Goal: Task Accomplishment & Management: Manage account settings

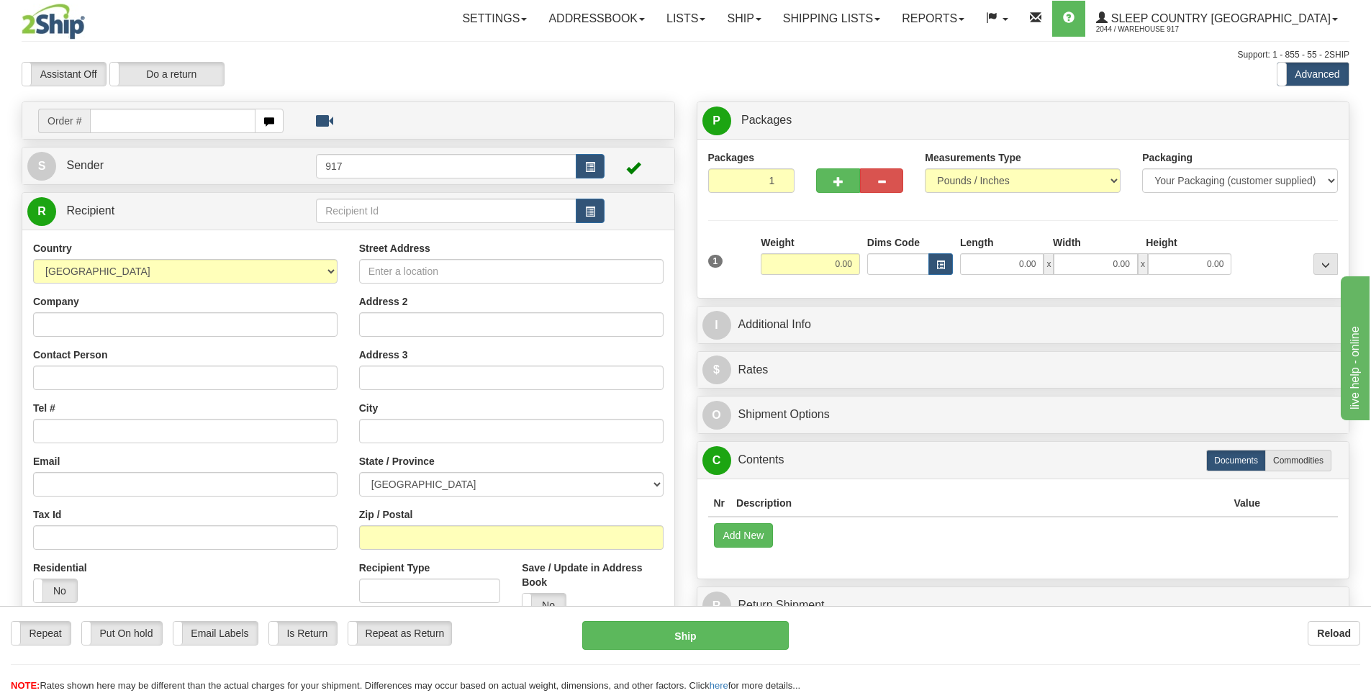
click at [204, 122] on input "text" at bounding box center [172, 121] width 165 height 24
type input "9000I094597"
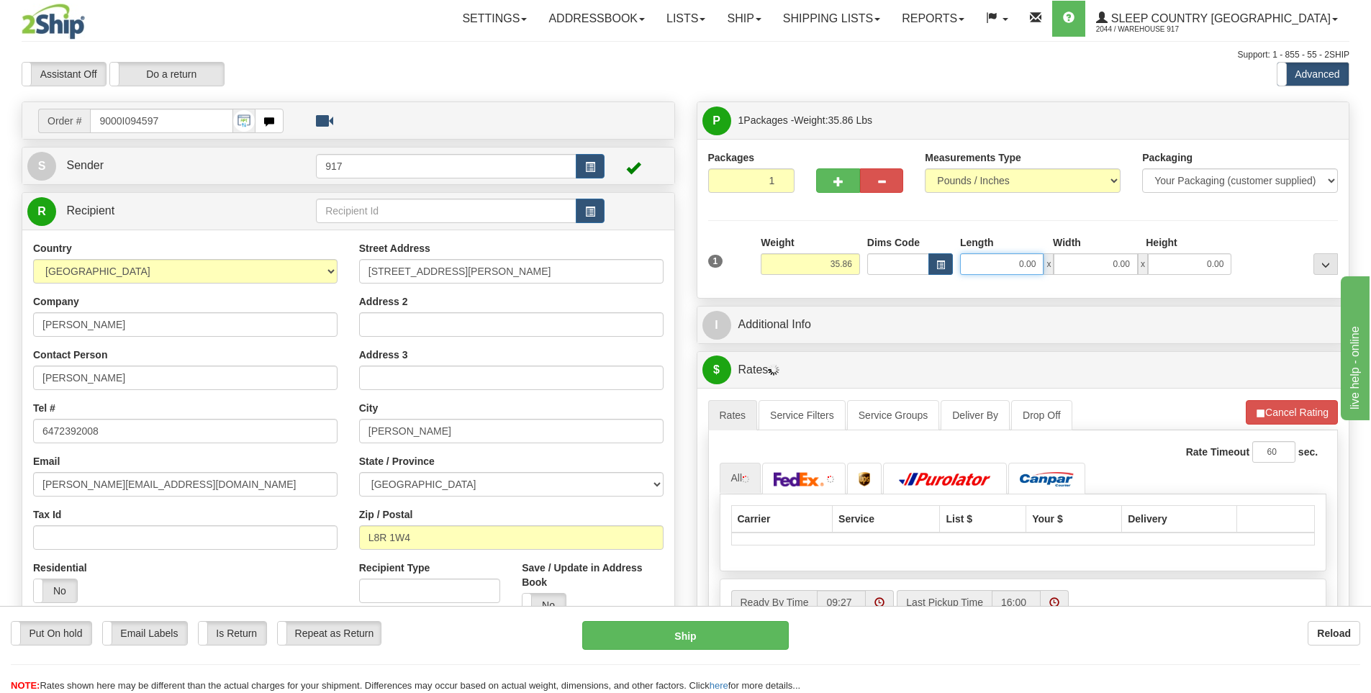
click at [1021, 264] on input "0.00" at bounding box center [1001, 264] width 83 height 22
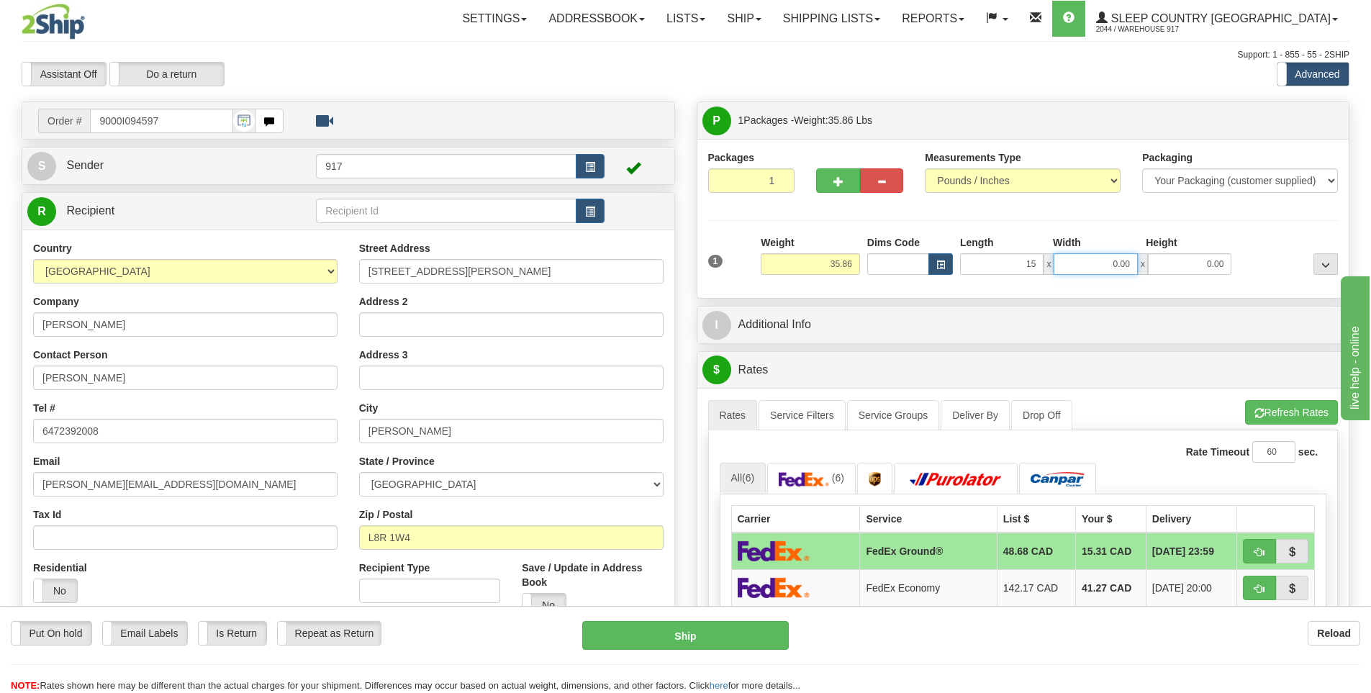
type input "15.00"
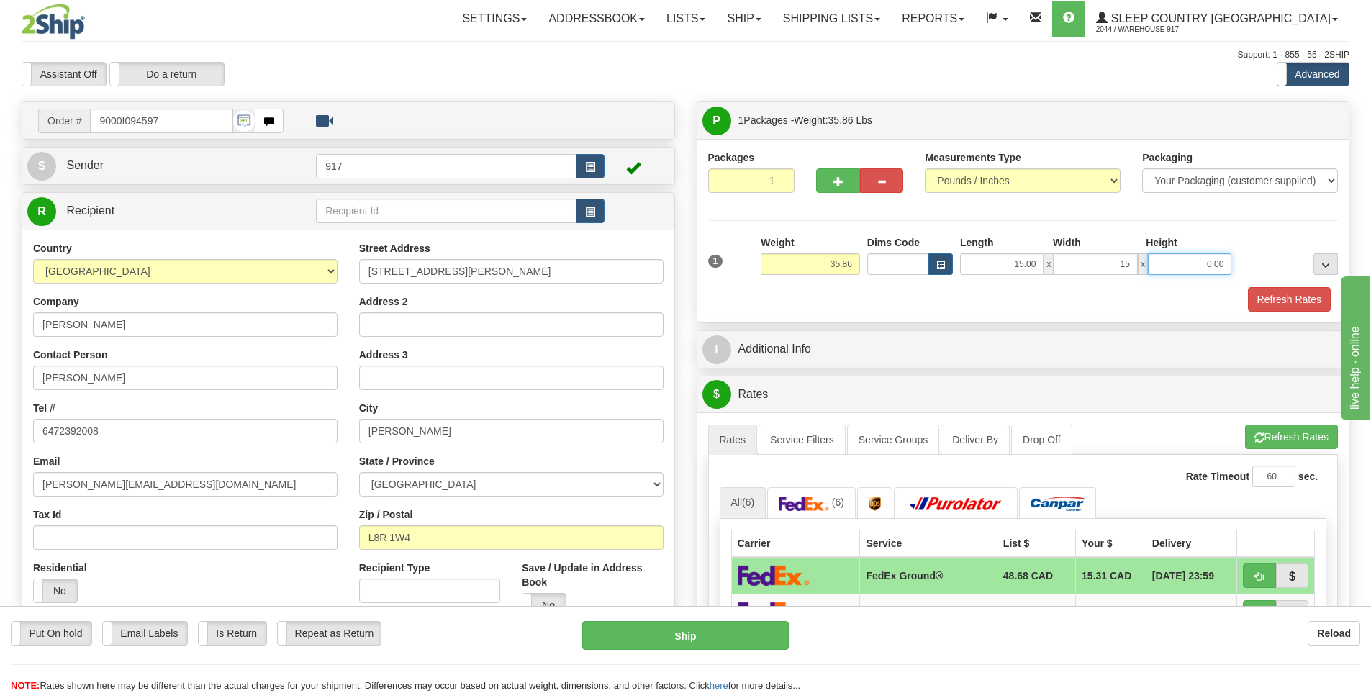
type input "15.00"
type input "42.00"
click at [1307, 304] on button "Refresh Rates" at bounding box center [1289, 299] width 83 height 24
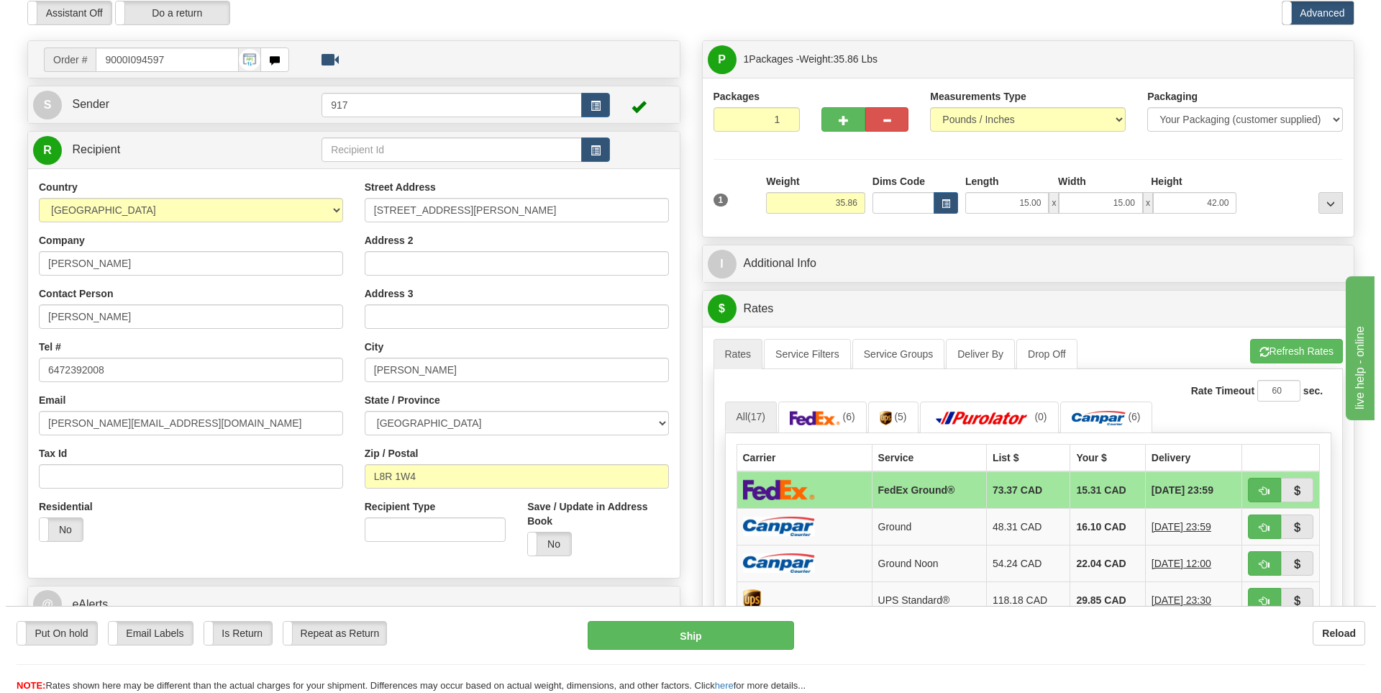
scroll to position [144, 0]
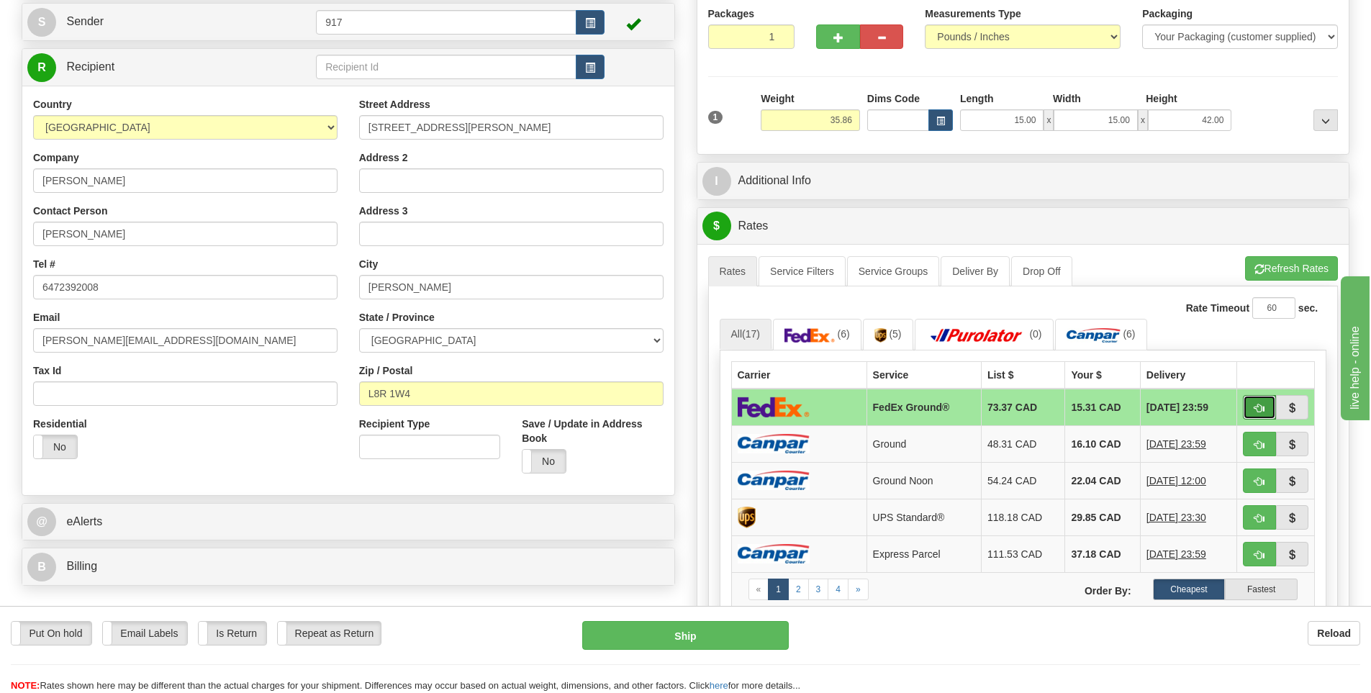
click at [1251, 409] on button "button" at bounding box center [1259, 407] width 33 height 24
type input "92"
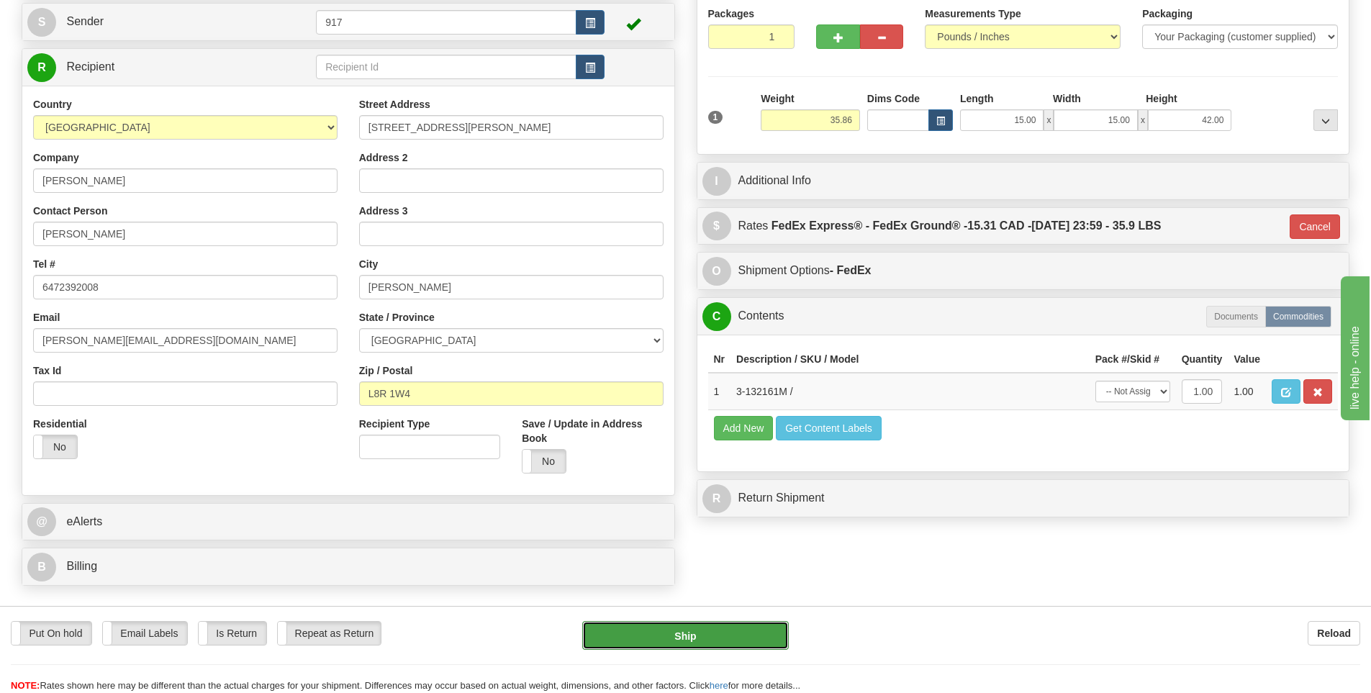
click at [671, 630] on button "Ship" at bounding box center [685, 635] width 206 height 29
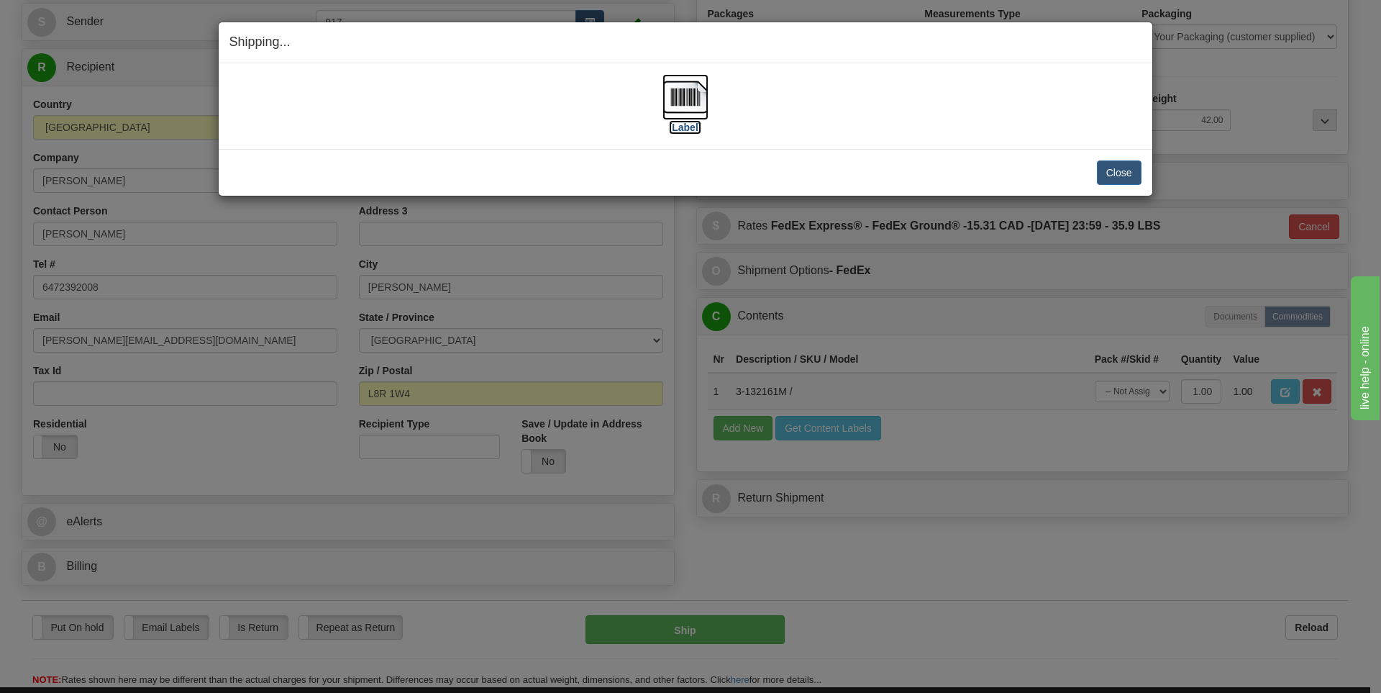
click at [697, 127] on label "[Label]" at bounding box center [685, 127] width 33 height 14
click at [1111, 172] on button "Close" at bounding box center [1119, 172] width 45 height 24
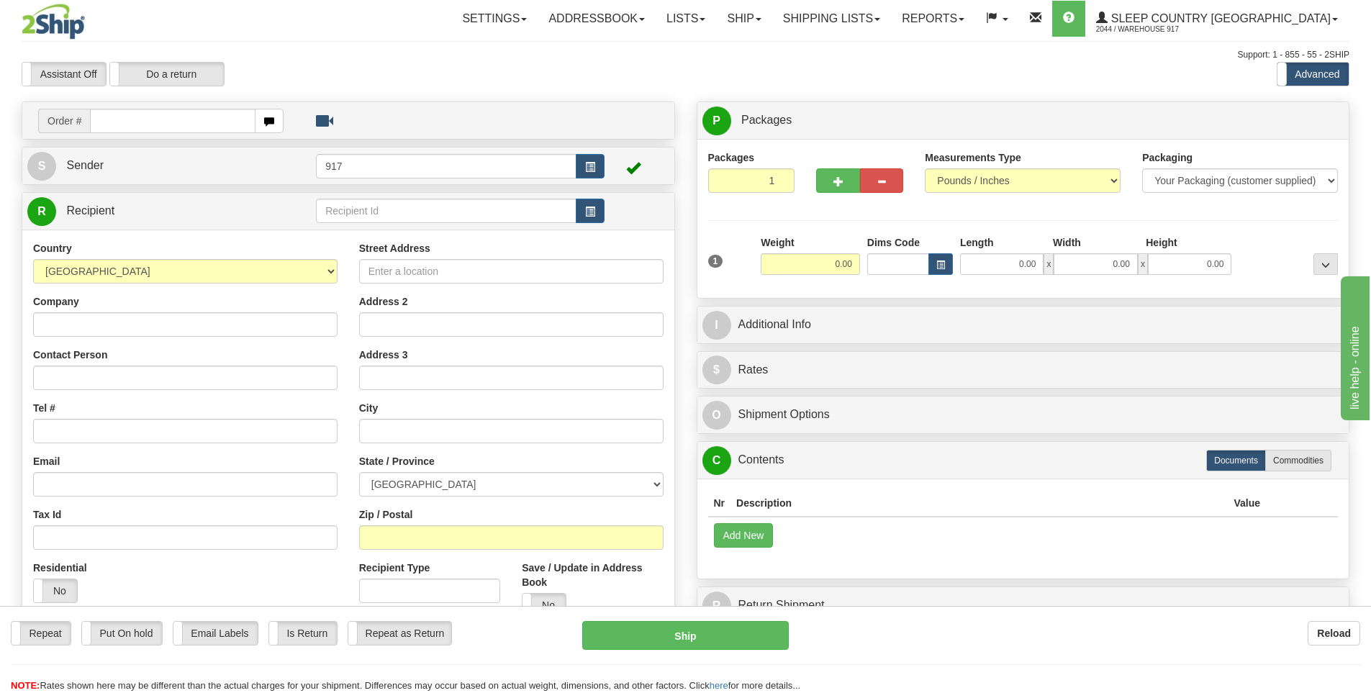
click at [210, 121] on input "text" at bounding box center [172, 121] width 165 height 24
type input "9000I103448"
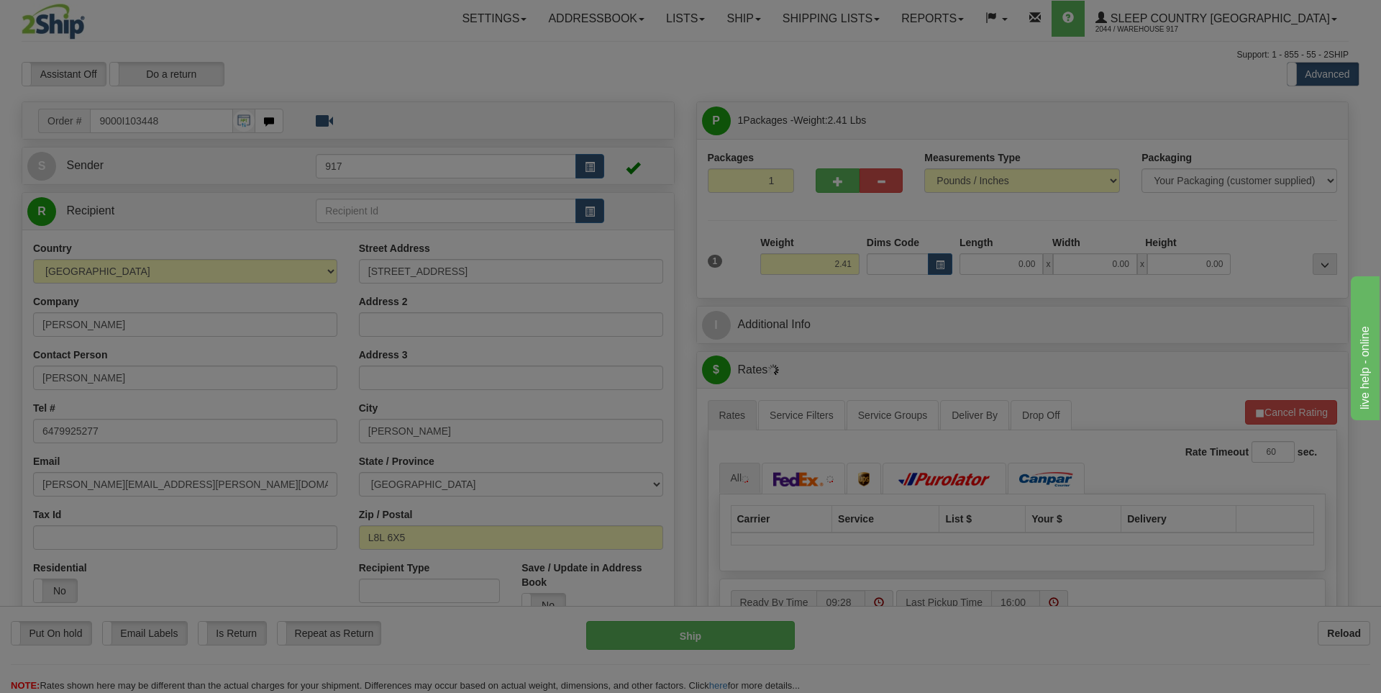
click at [1007, 264] on div at bounding box center [690, 346] width 1381 height 693
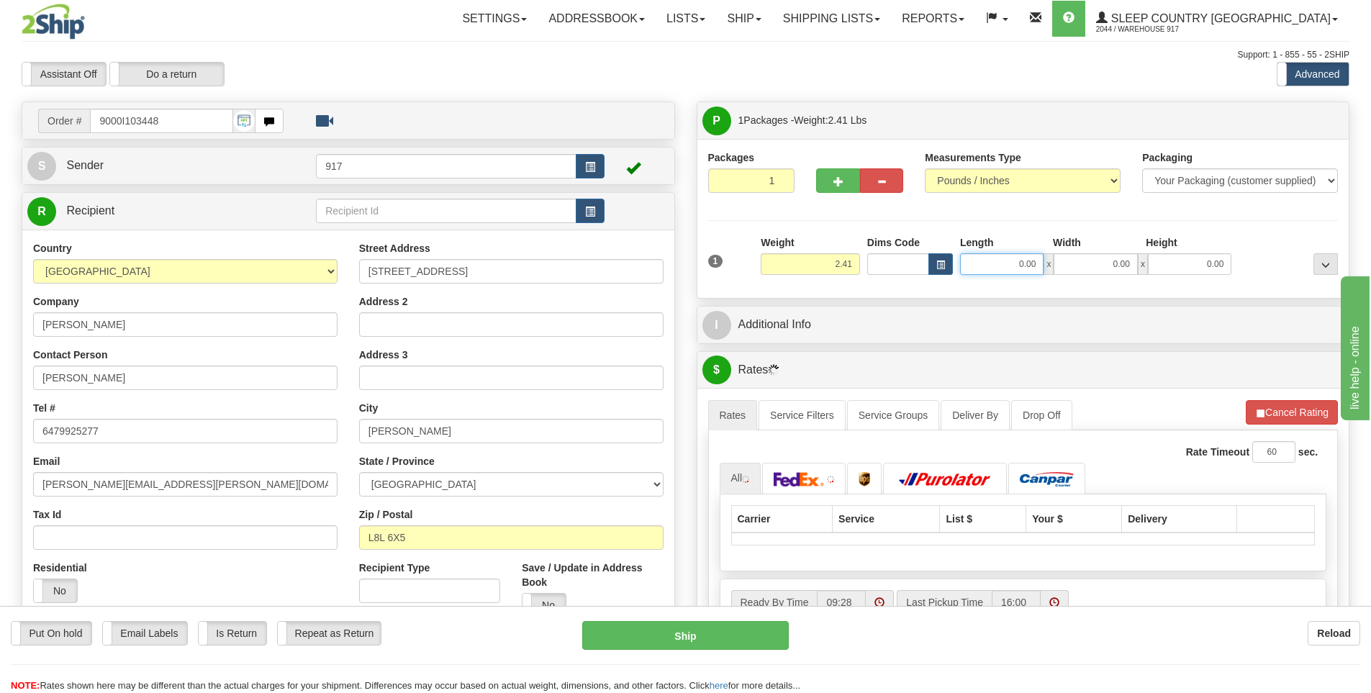
click at [1015, 264] on input "0.00" at bounding box center [1001, 264] width 83 height 22
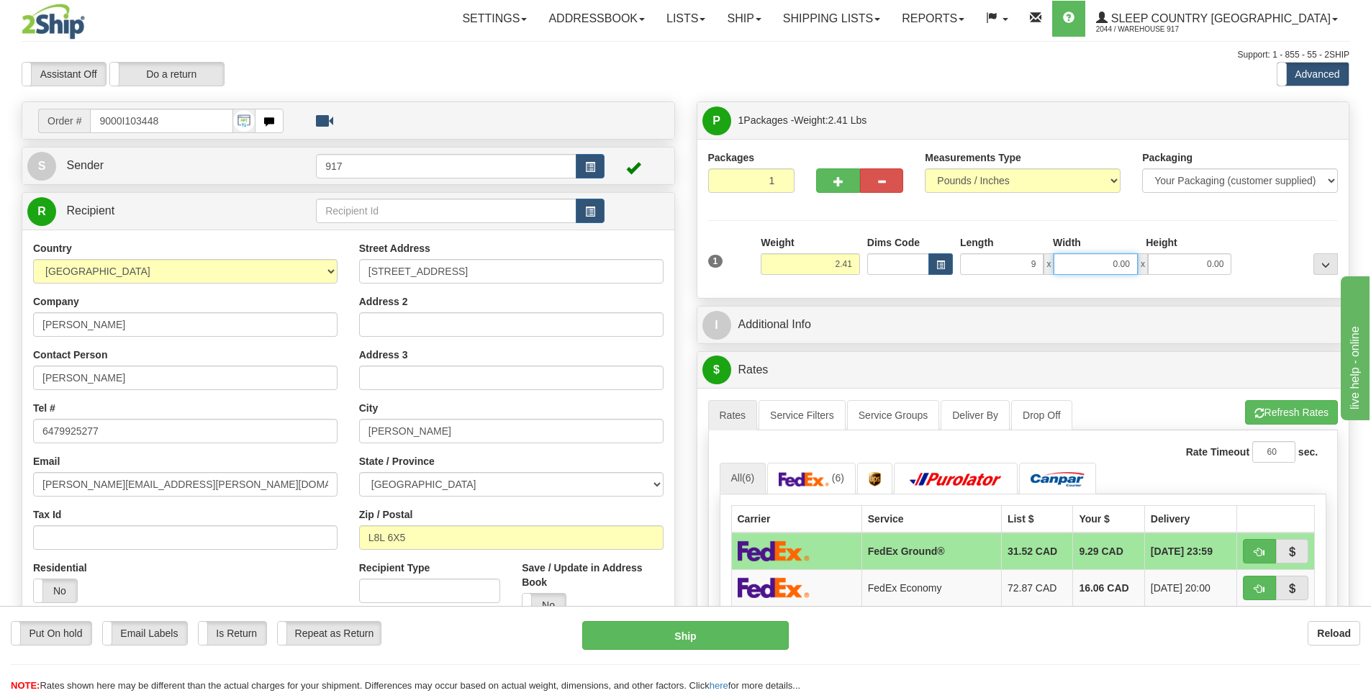
type input "9.00"
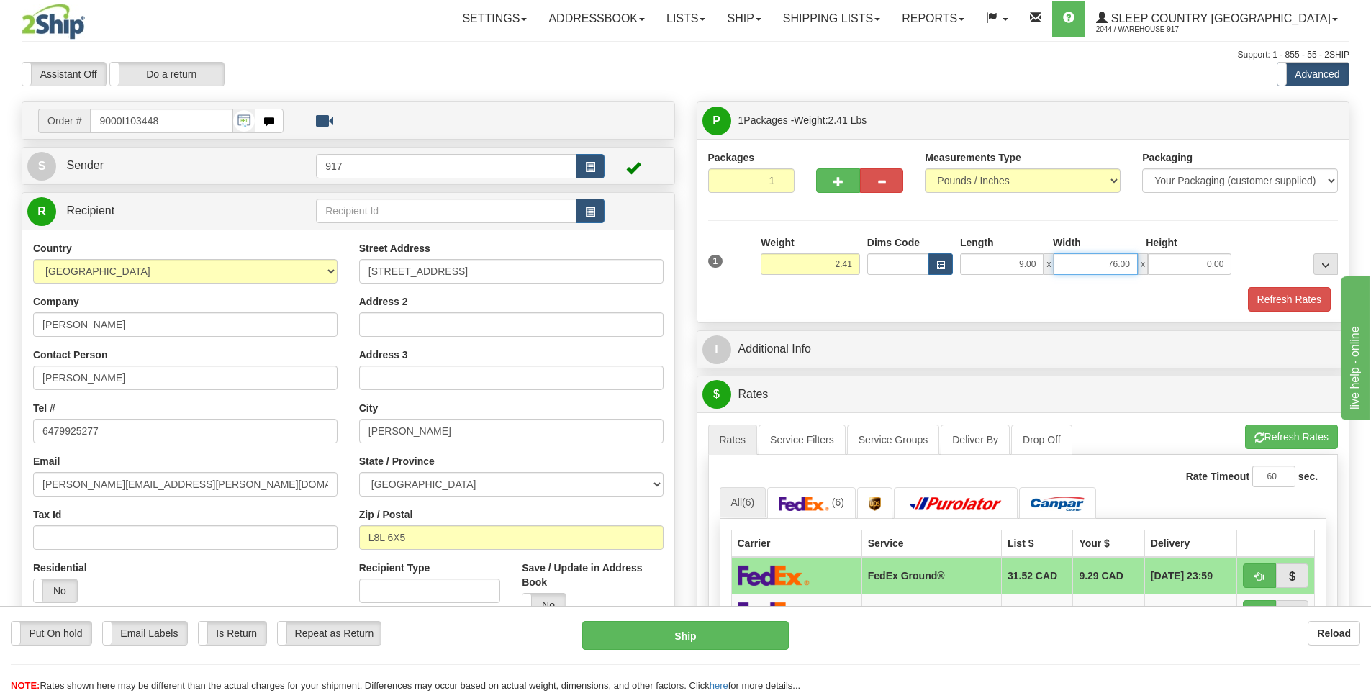
drag, startPoint x: 1099, startPoint y: 265, endPoint x: 1227, endPoint y: 265, distance: 127.3
click at [1227, 265] on div "9.00 x 76.00 x 0.00" at bounding box center [1095, 264] width 271 height 22
type input "7.00"
type input "6.00"
click at [1265, 300] on button "Refresh Rates" at bounding box center [1289, 299] width 83 height 24
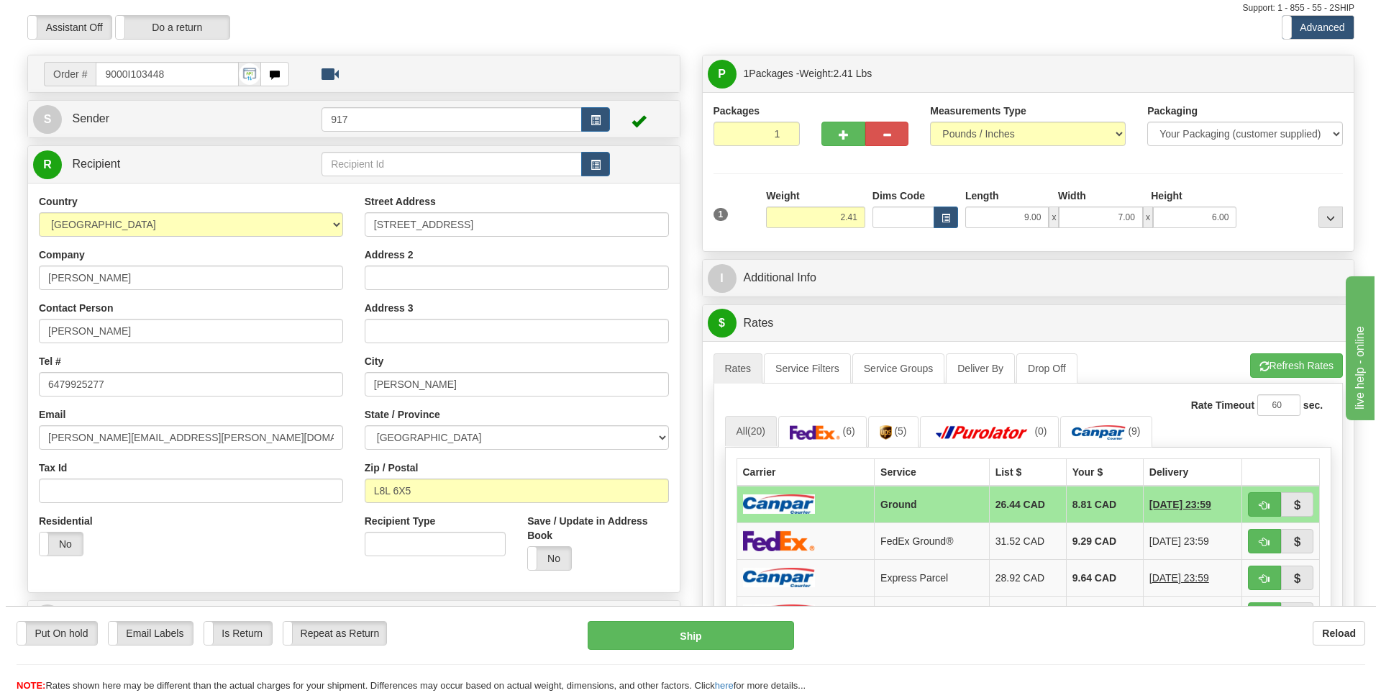
scroll to position [72, 0]
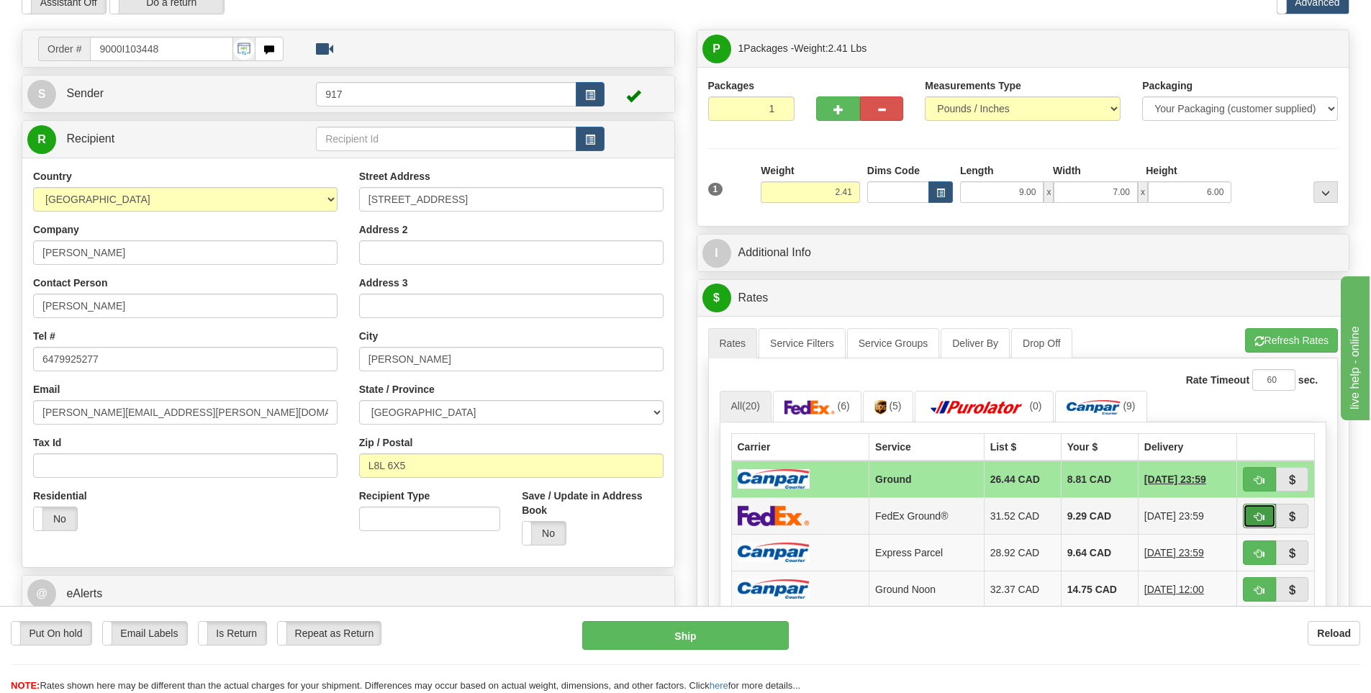
click at [1250, 514] on button "button" at bounding box center [1259, 516] width 33 height 24
type input "92"
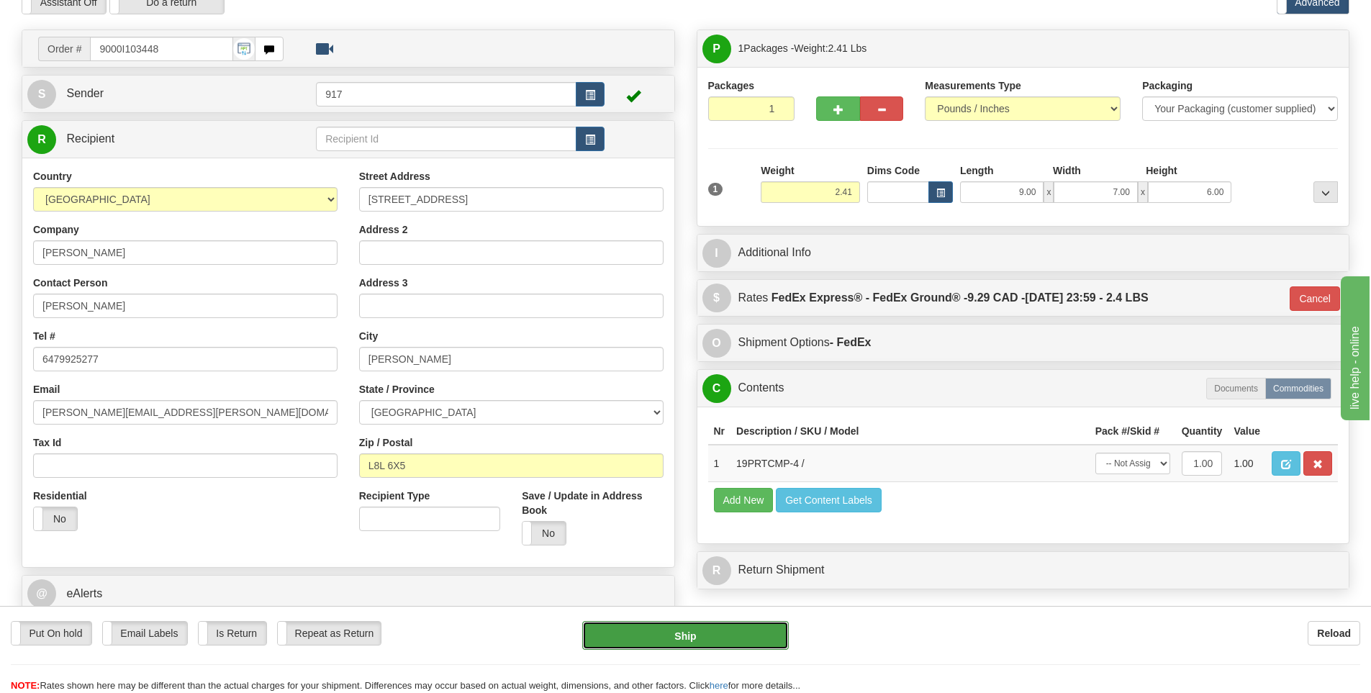
click at [728, 632] on button "Ship" at bounding box center [685, 635] width 206 height 29
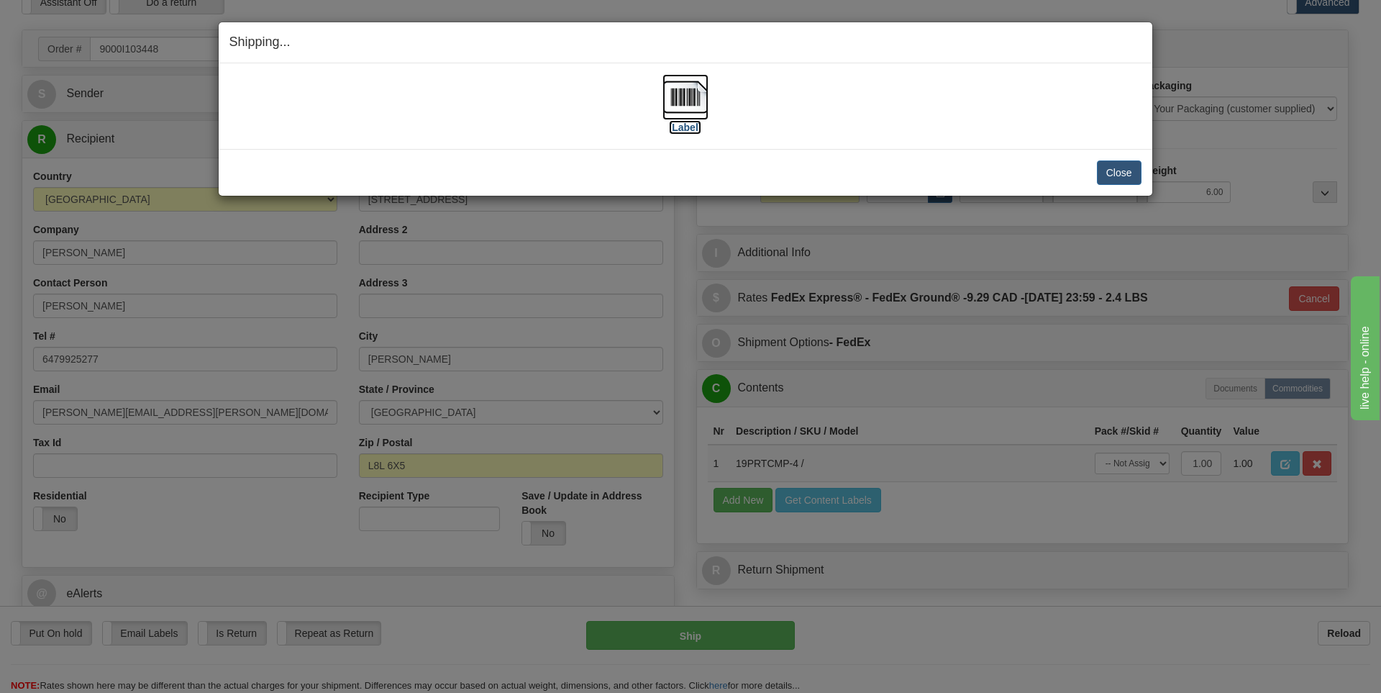
click at [691, 99] on img at bounding box center [686, 97] width 46 height 46
click at [1119, 171] on button "Close" at bounding box center [1119, 172] width 45 height 24
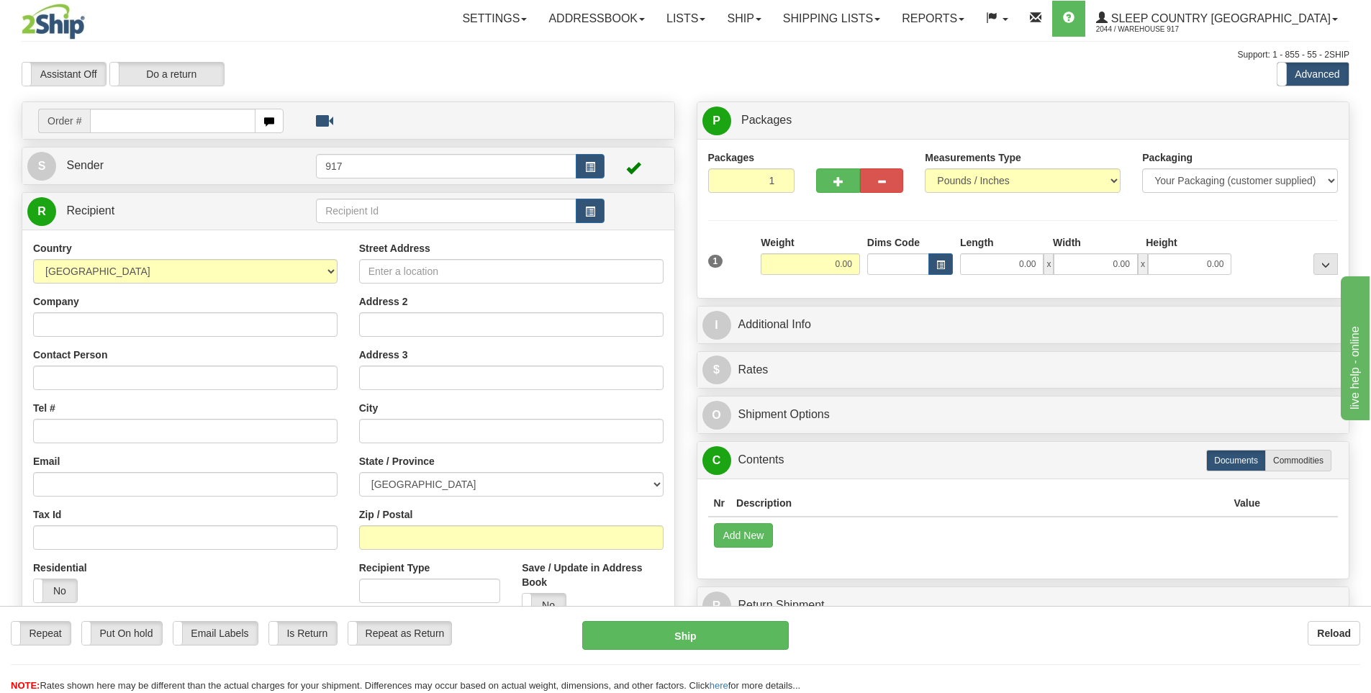
click at [201, 119] on input "text" at bounding box center [172, 121] width 165 height 24
type input "9002I103291"
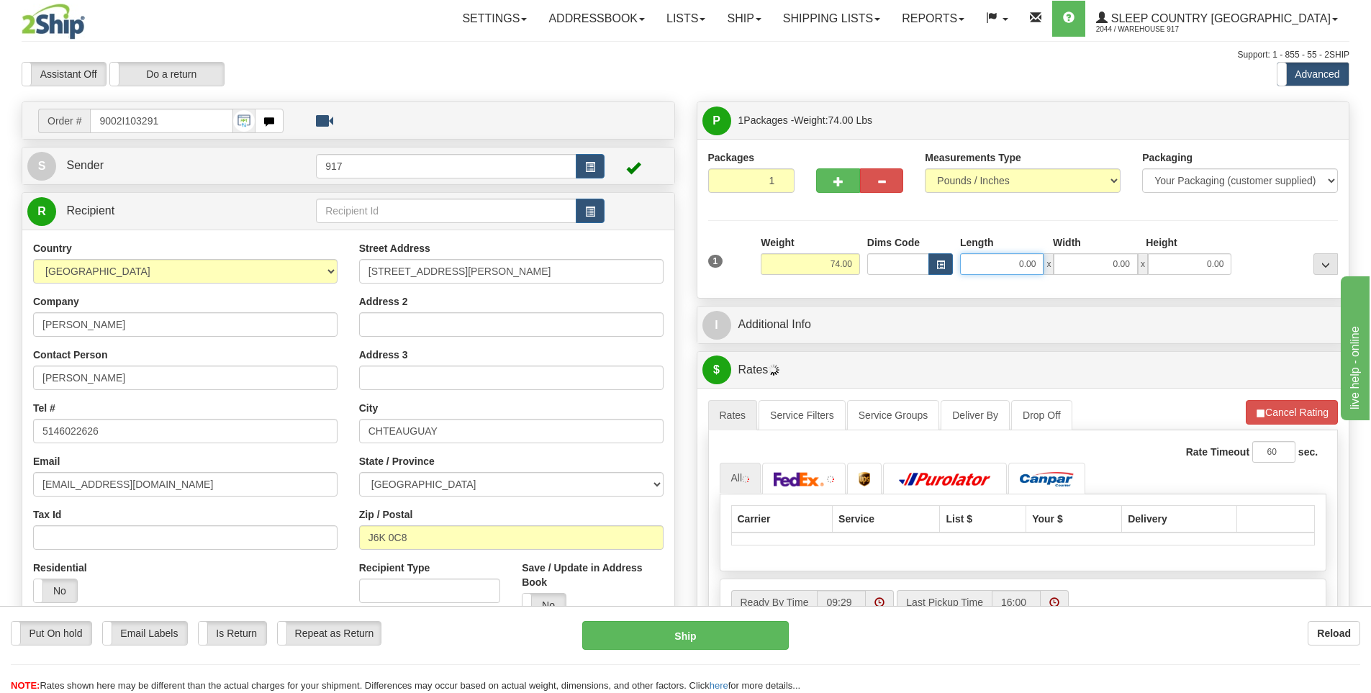
click at [1027, 268] on input "0.00" at bounding box center [1001, 264] width 83 height 22
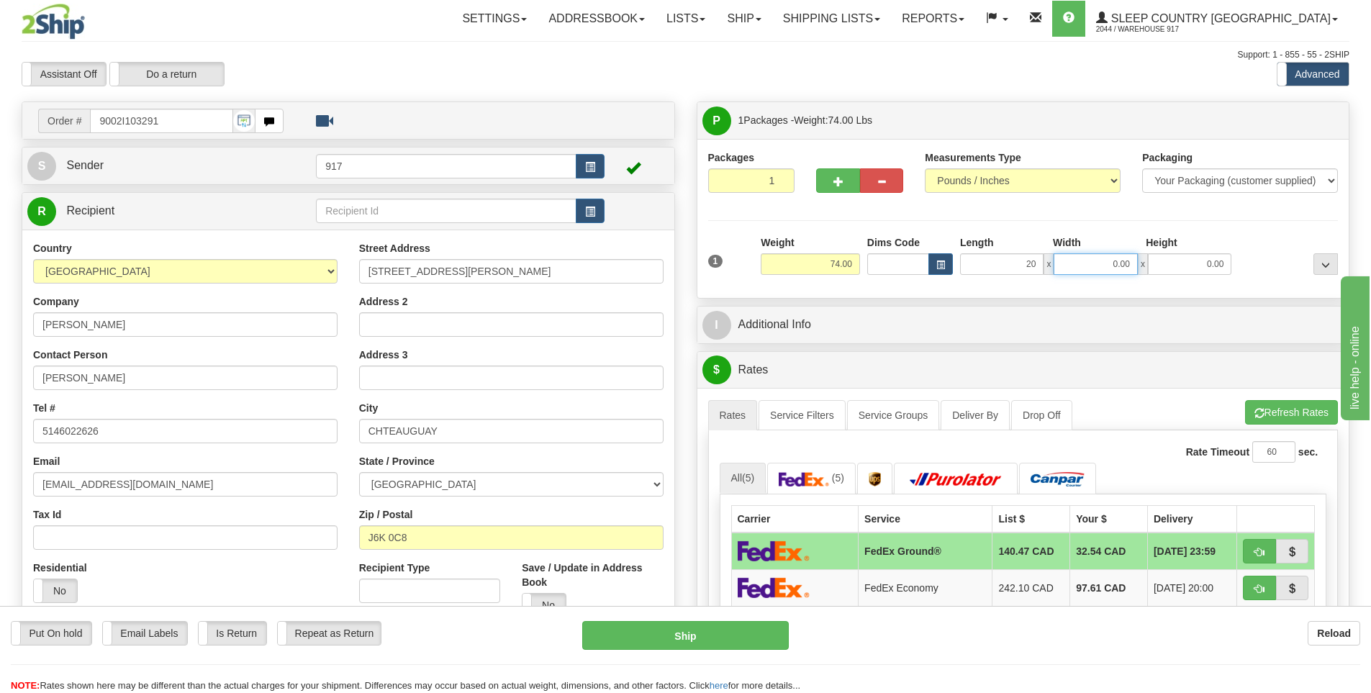
type input "20.00"
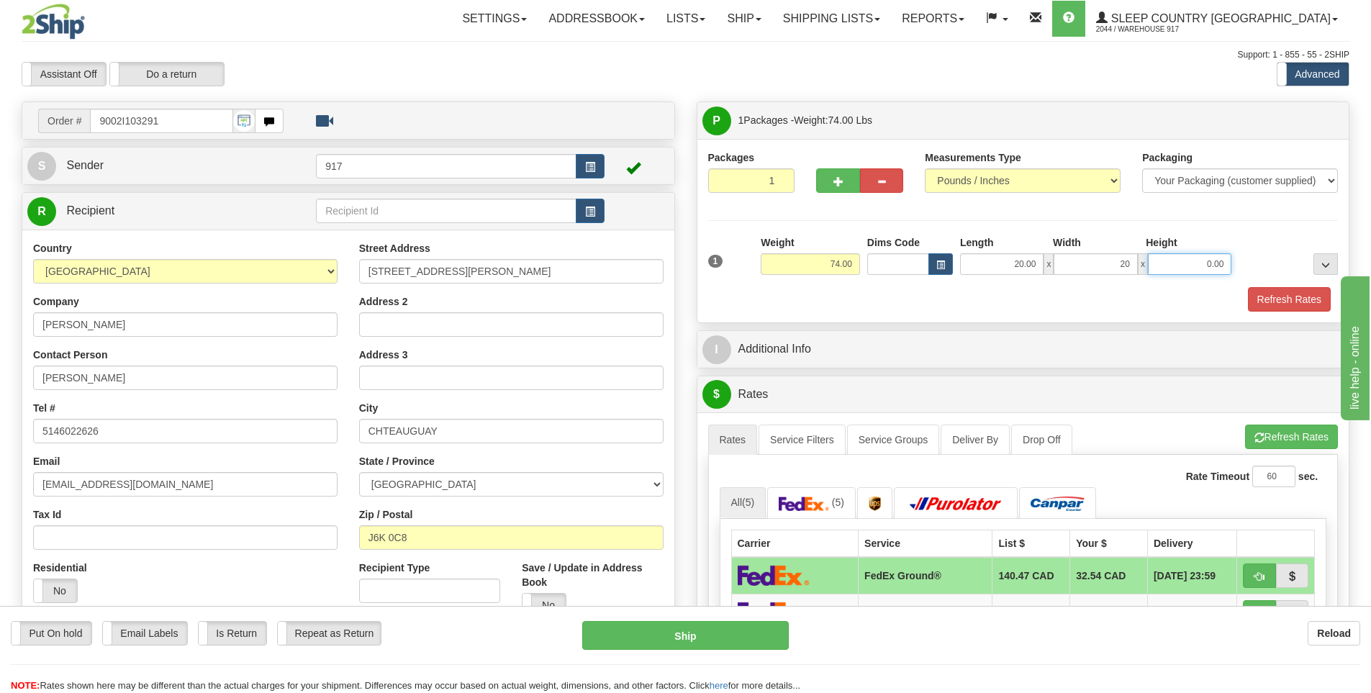
type input "20.00"
type input "43.00"
click at [1281, 294] on button "Refresh Rates" at bounding box center [1289, 299] width 83 height 24
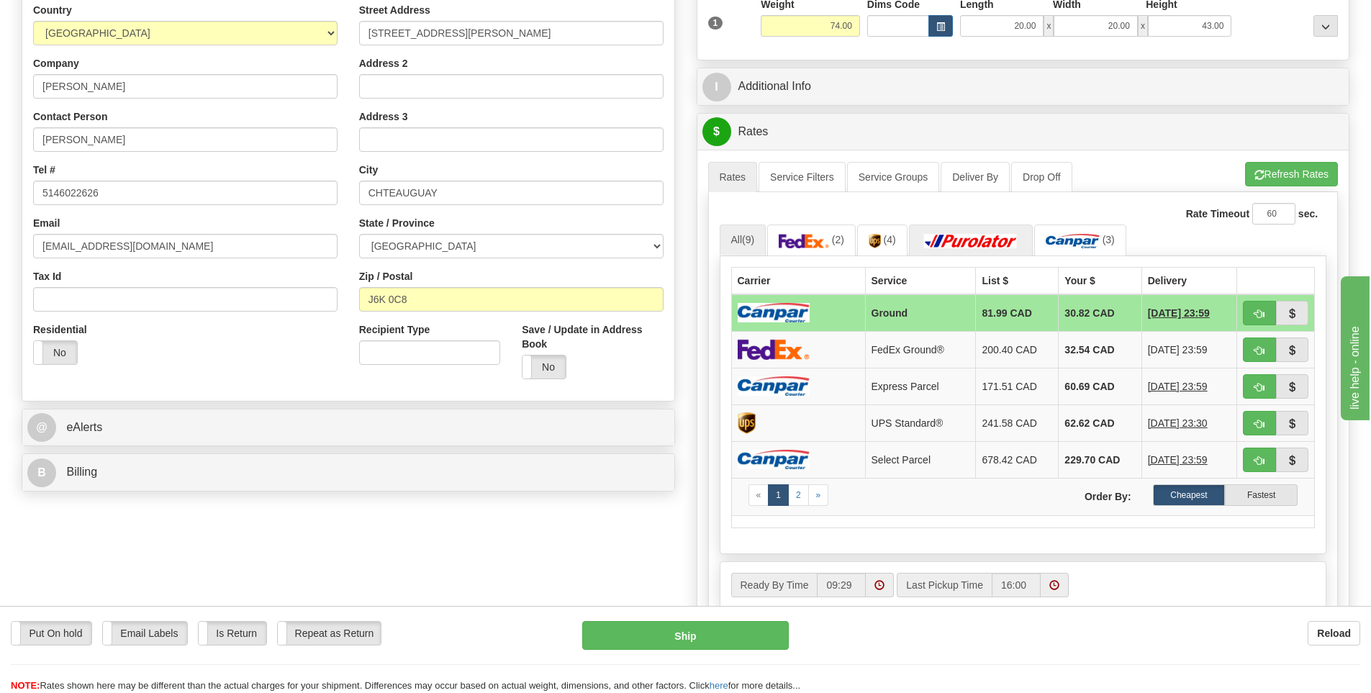
scroll to position [288, 0]
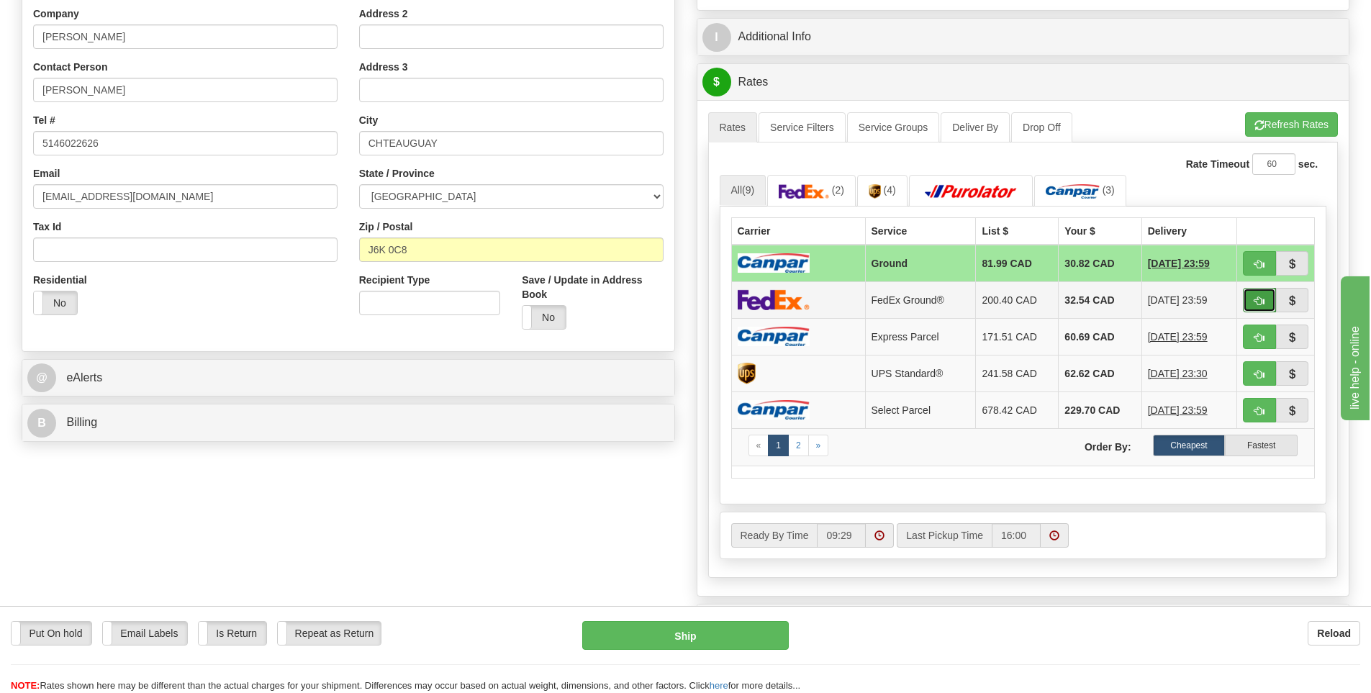
click at [1248, 305] on button "button" at bounding box center [1259, 300] width 33 height 24
type input "92"
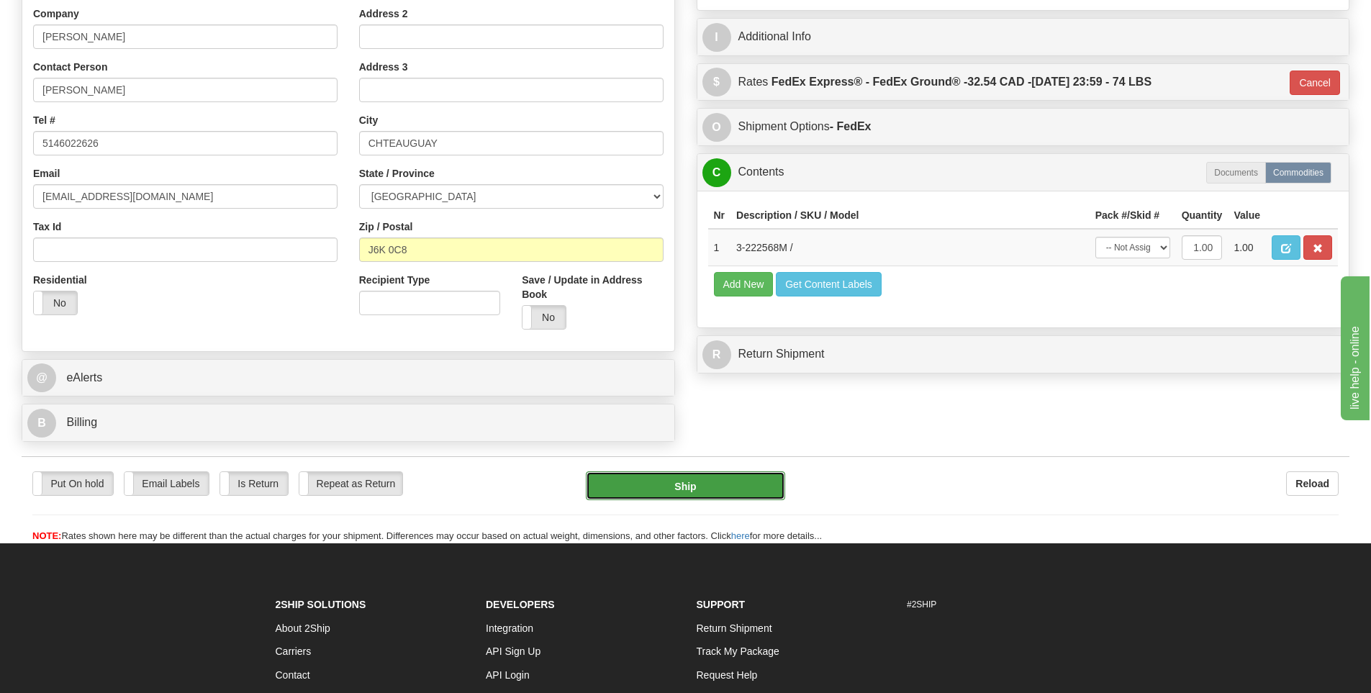
click at [719, 478] on button "Ship" at bounding box center [685, 485] width 199 height 29
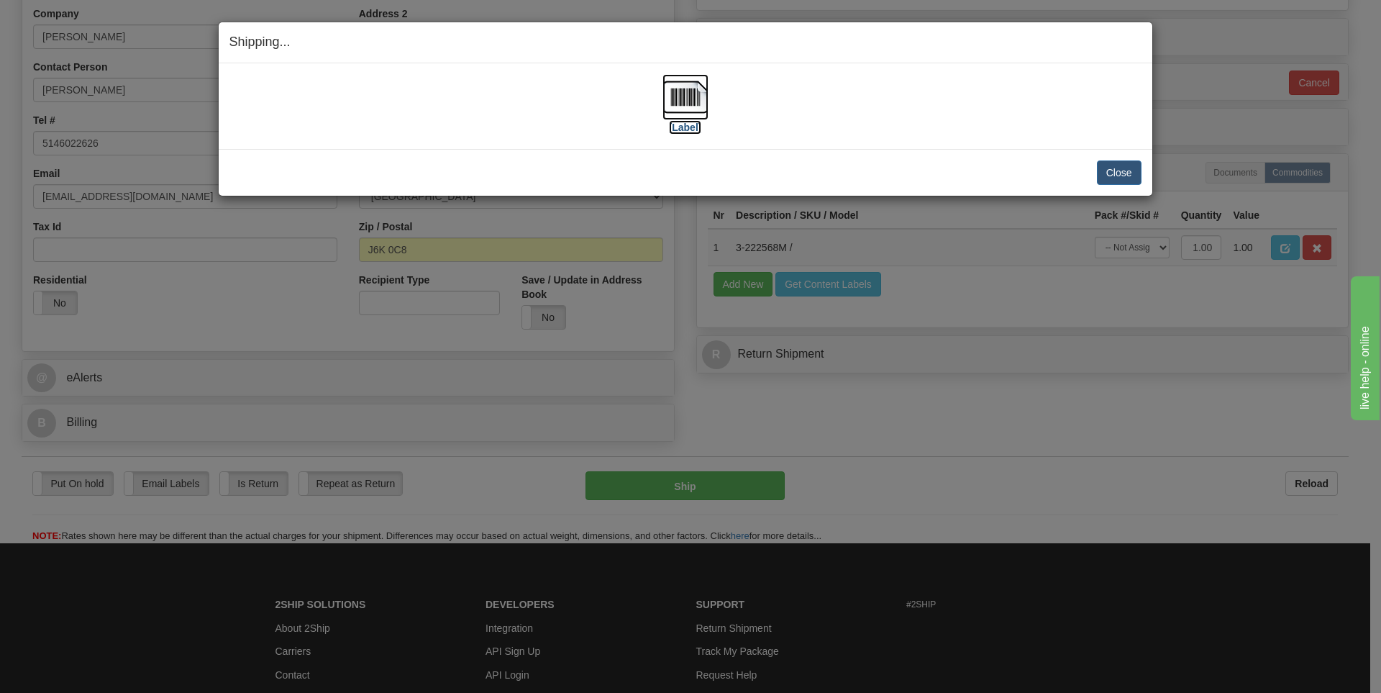
click at [677, 120] on label "[Label]" at bounding box center [685, 127] width 33 height 14
click at [1122, 176] on button "Close" at bounding box center [1119, 172] width 45 height 24
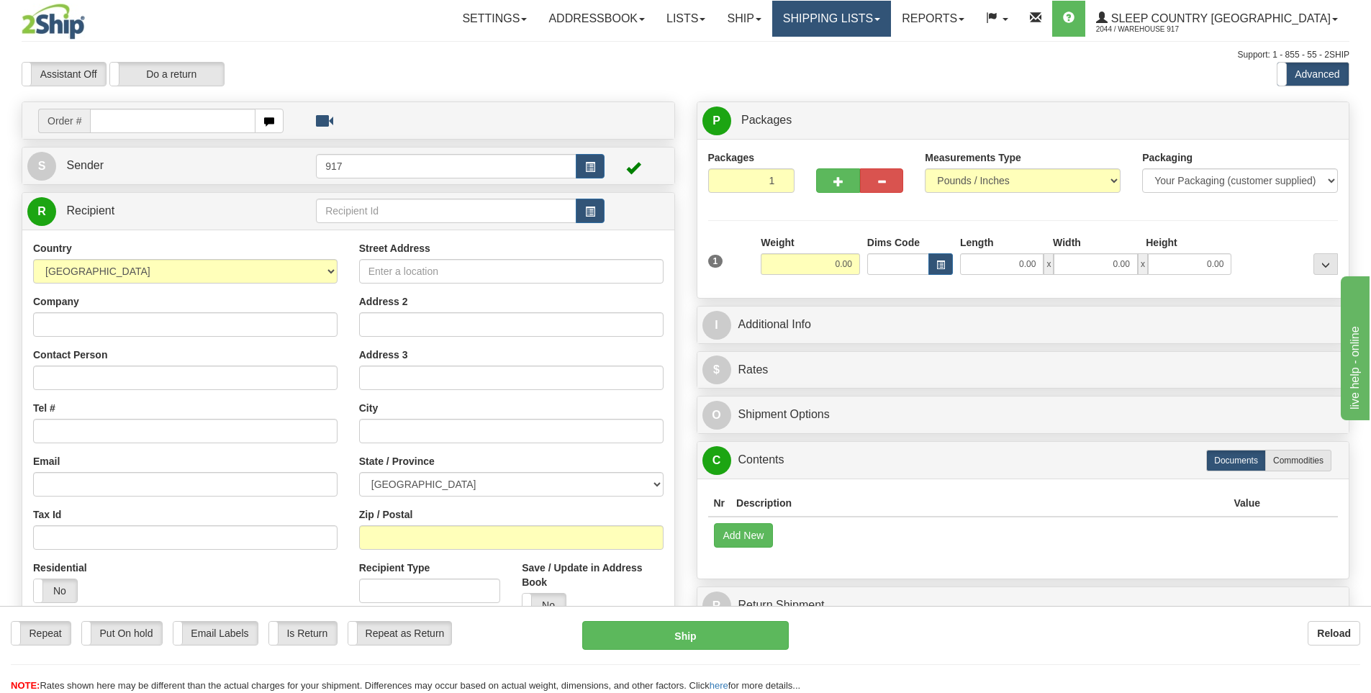
click at [891, 10] on link "Shipping lists" at bounding box center [831, 19] width 119 height 36
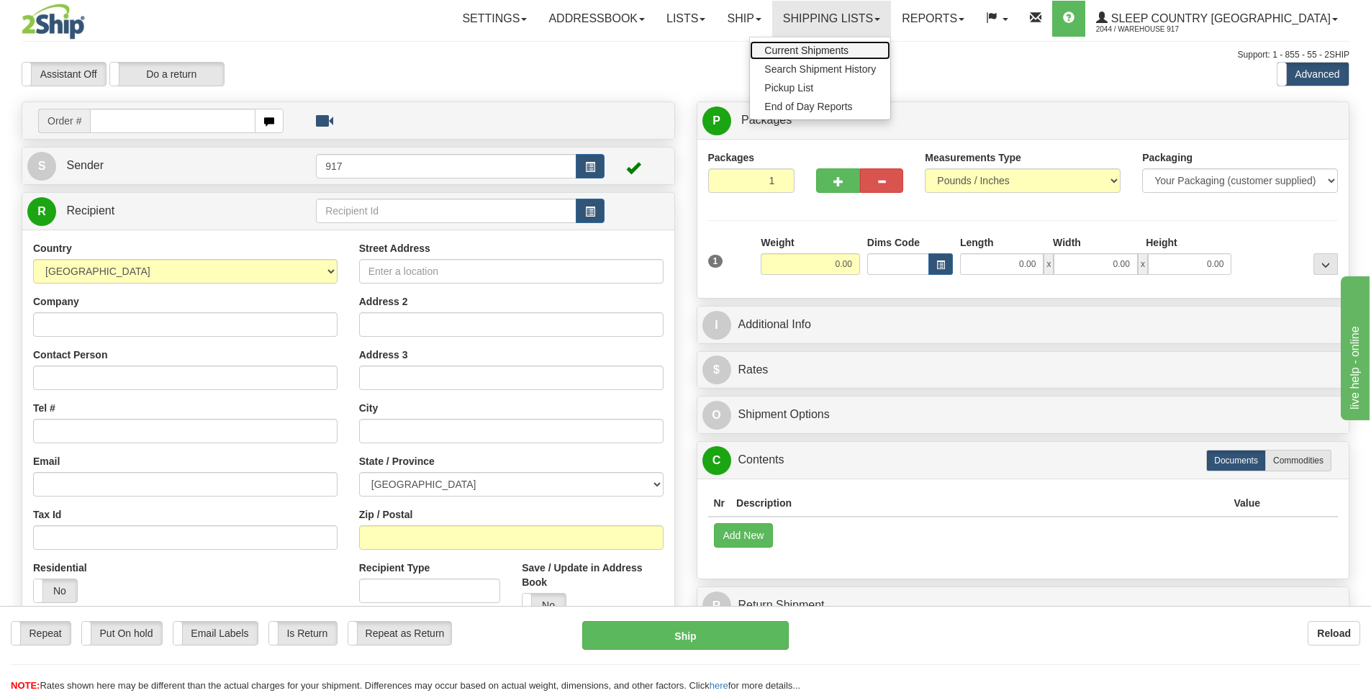
click at [886, 58] on link "Current Shipments" at bounding box center [820, 50] width 140 height 19
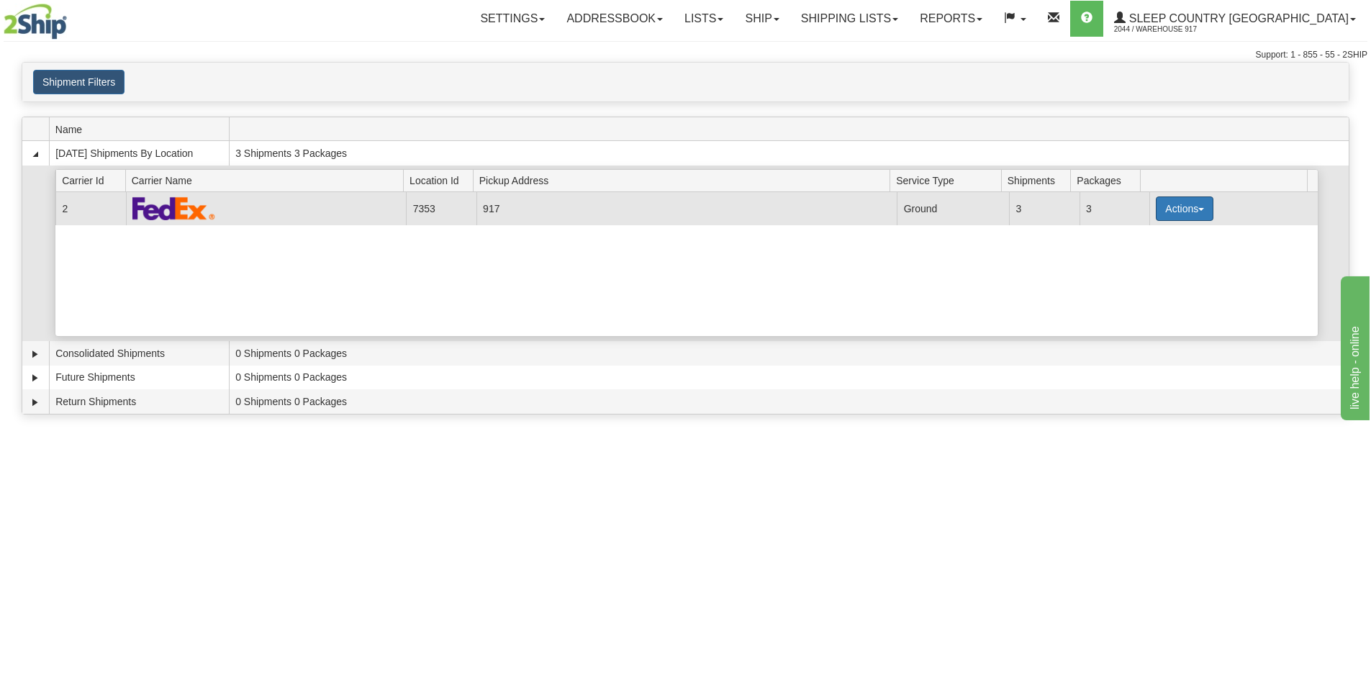
click at [1168, 209] on button "Actions" at bounding box center [1184, 208] width 58 height 24
click at [1145, 258] on span "Close" at bounding box center [1128, 254] width 33 height 10
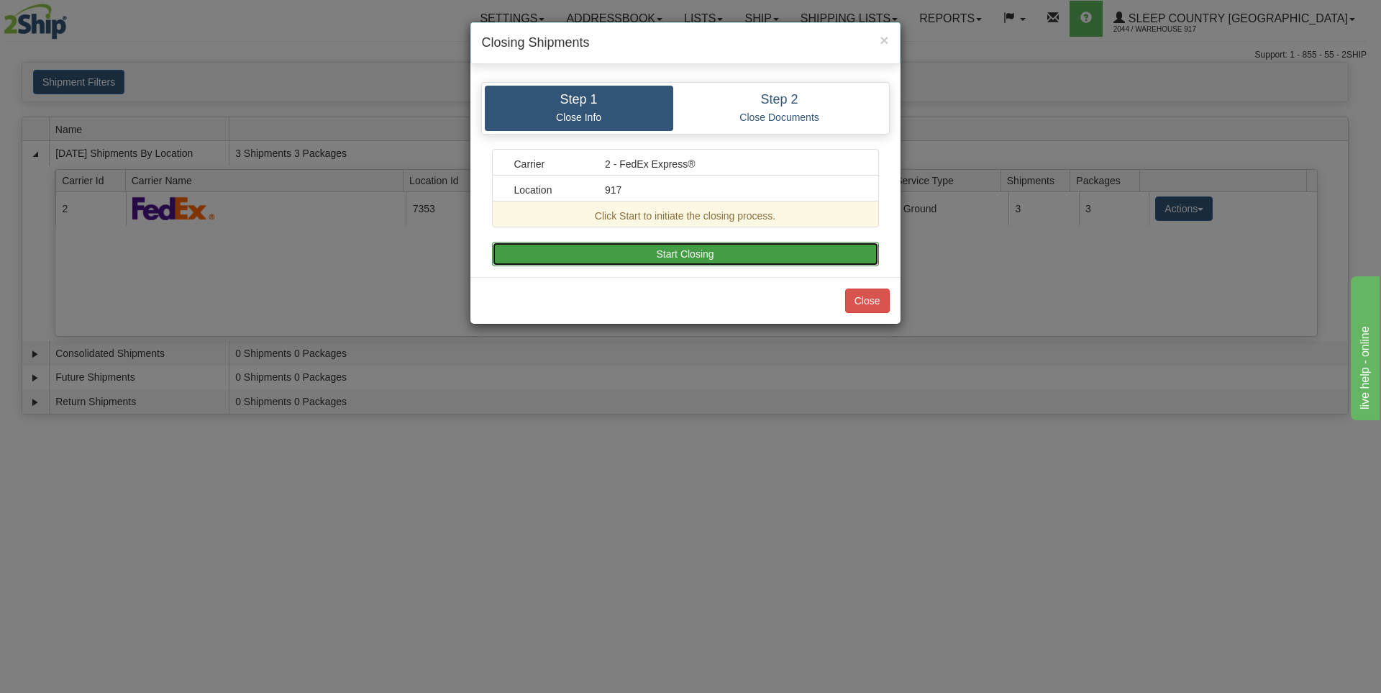
click at [724, 253] on button "Start Closing" at bounding box center [685, 254] width 387 height 24
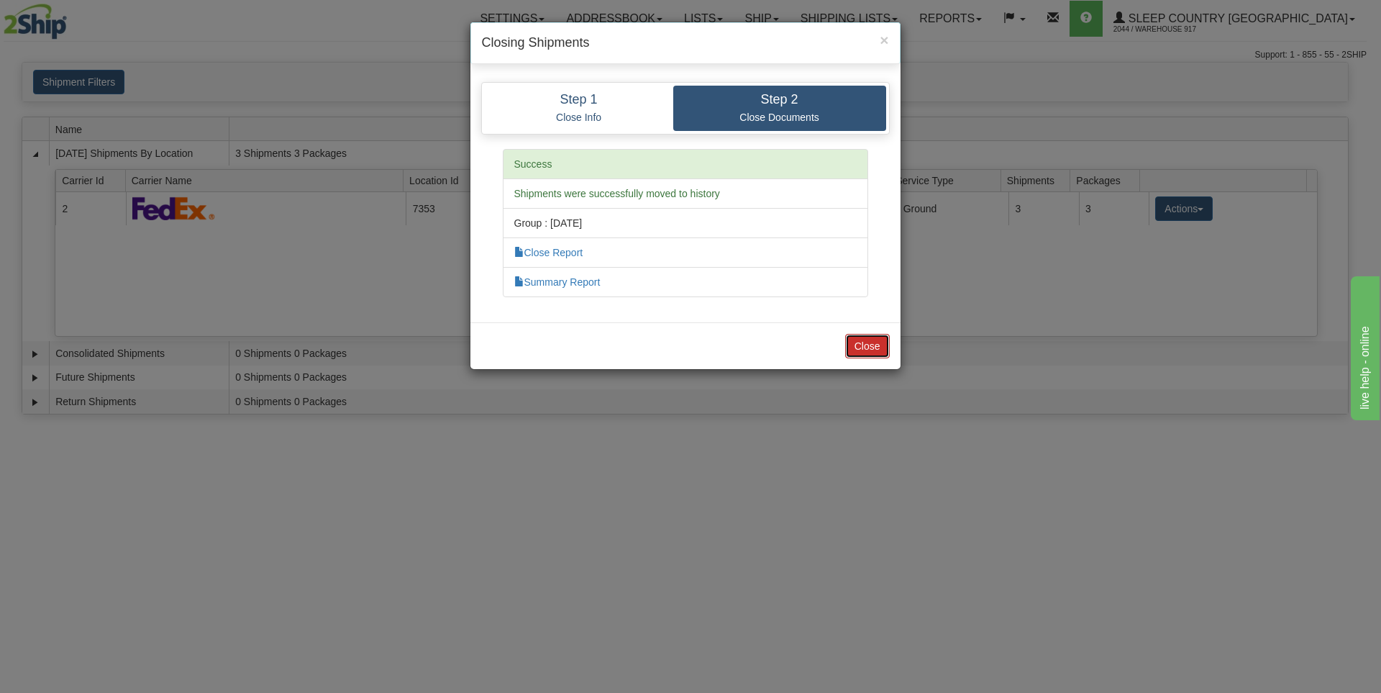
click at [873, 345] on button "Close" at bounding box center [867, 346] width 45 height 24
